Goal: Information Seeking & Learning: Find specific fact

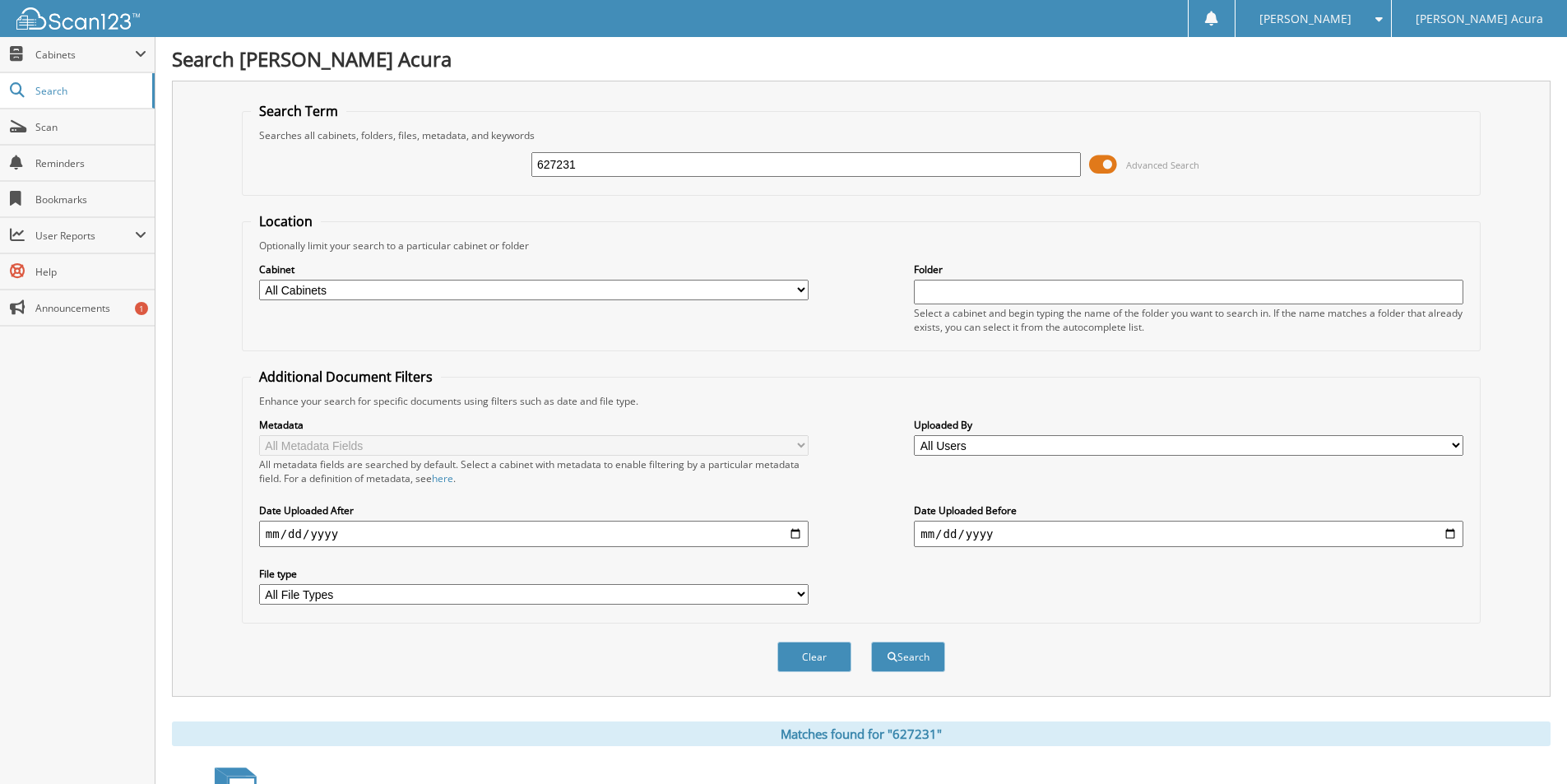
drag, startPoint x: 628, startPoint y: 176, endPoint x: 161, endPoint y: 156, distance: 467.4
click at [172, 154] on div "Search Term Searches all cabinets, folders, files, metadata, and keywords 62723…" at bounding box center [862, 388] width 1379 height 616
type input "635882"
click at [871, 641] on button "Search" at bounding box center [908, 656] width 74 height 30
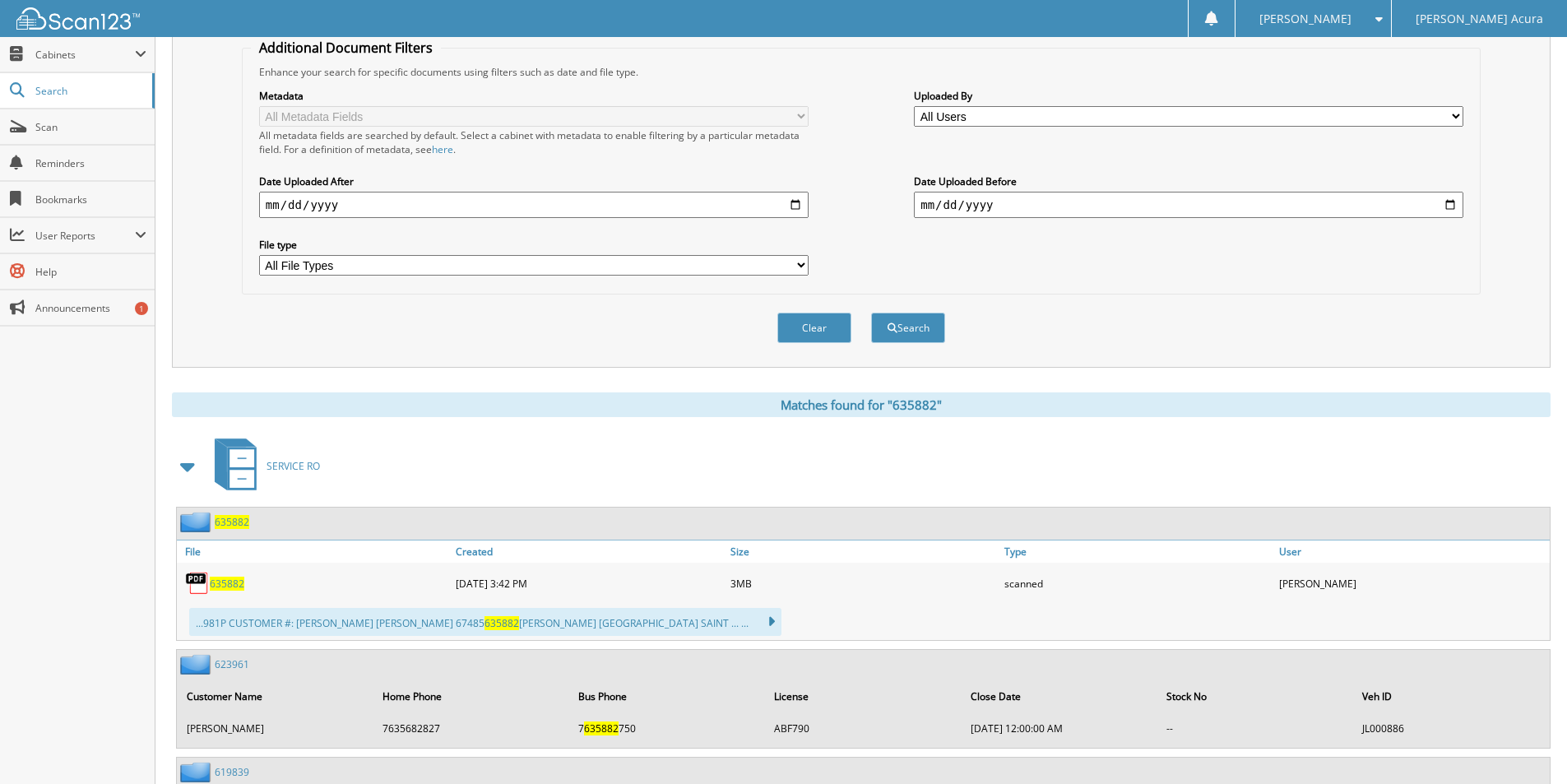
click at [221, 584] on span "635882" at bounding box center [226, 584] width 35 height 14
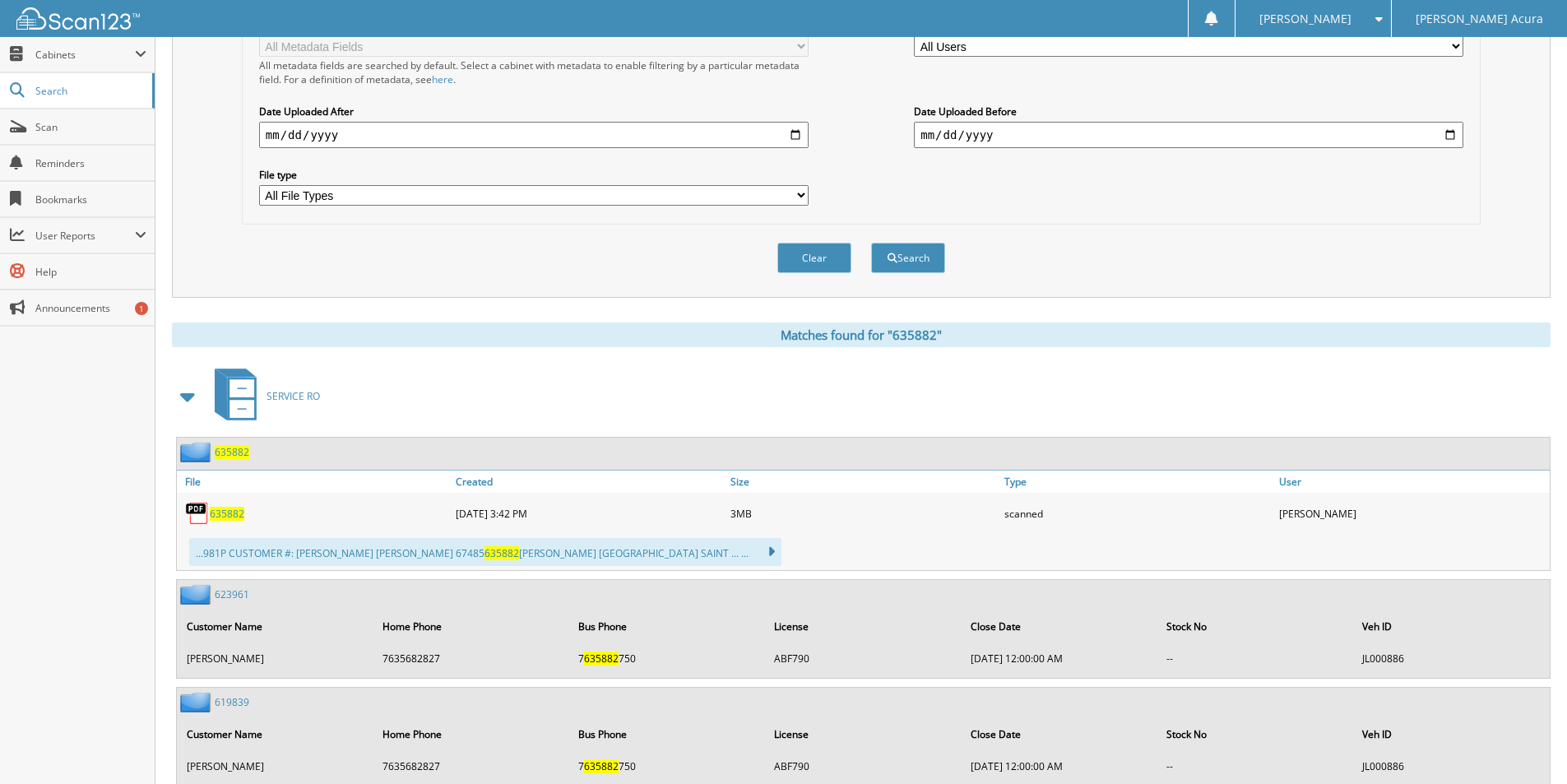
scroll to position [493, 0]
